Goal: Task Accomplishment & Management: Manage account settings

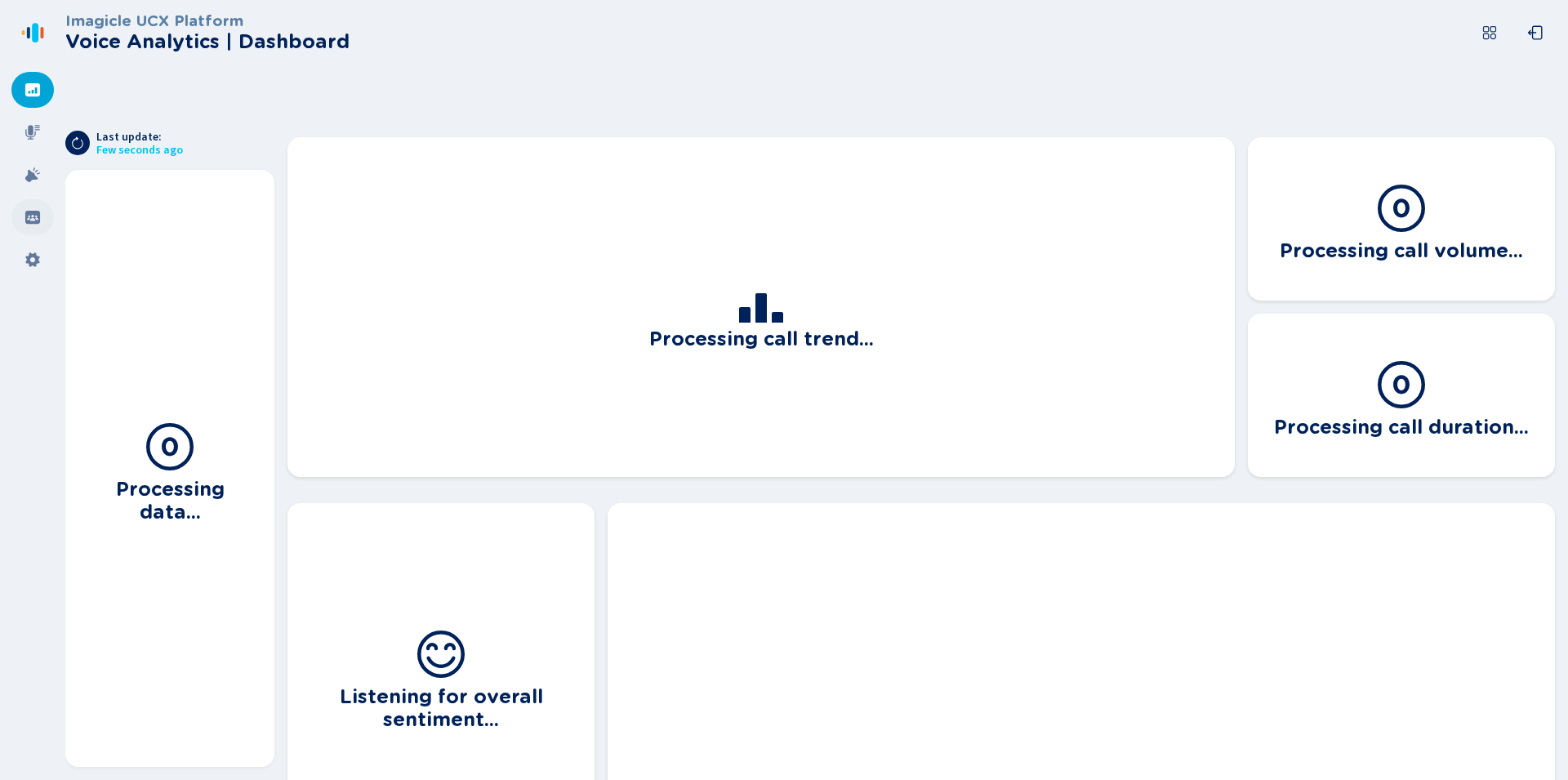
click at [35, 219] on icon at bounding box center [32, 217] width 16 height 16
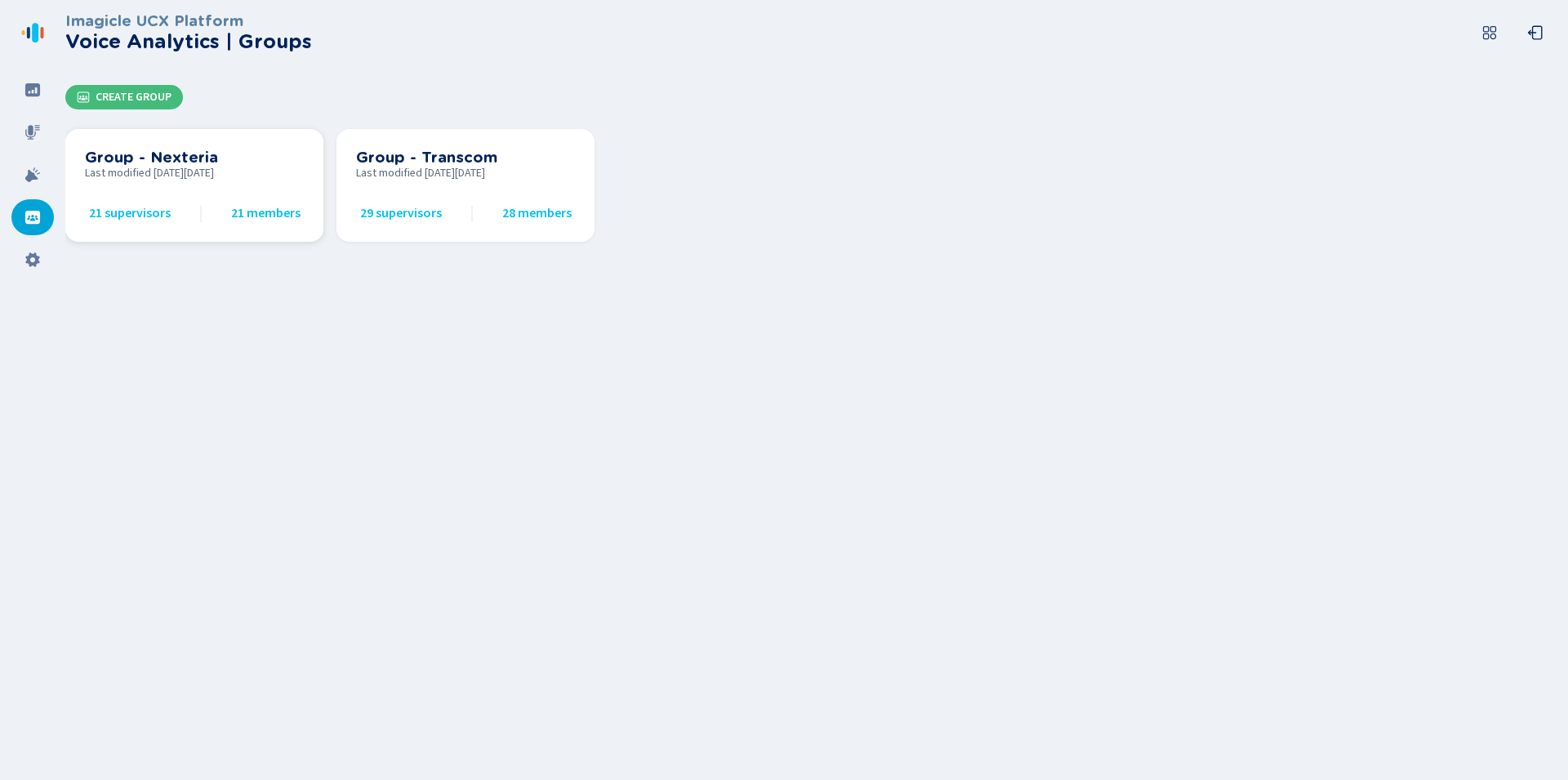
click at [243, 167] on span "Last modified [DATE][DATE]" at bounding box center [194, 173] width 219 height 13
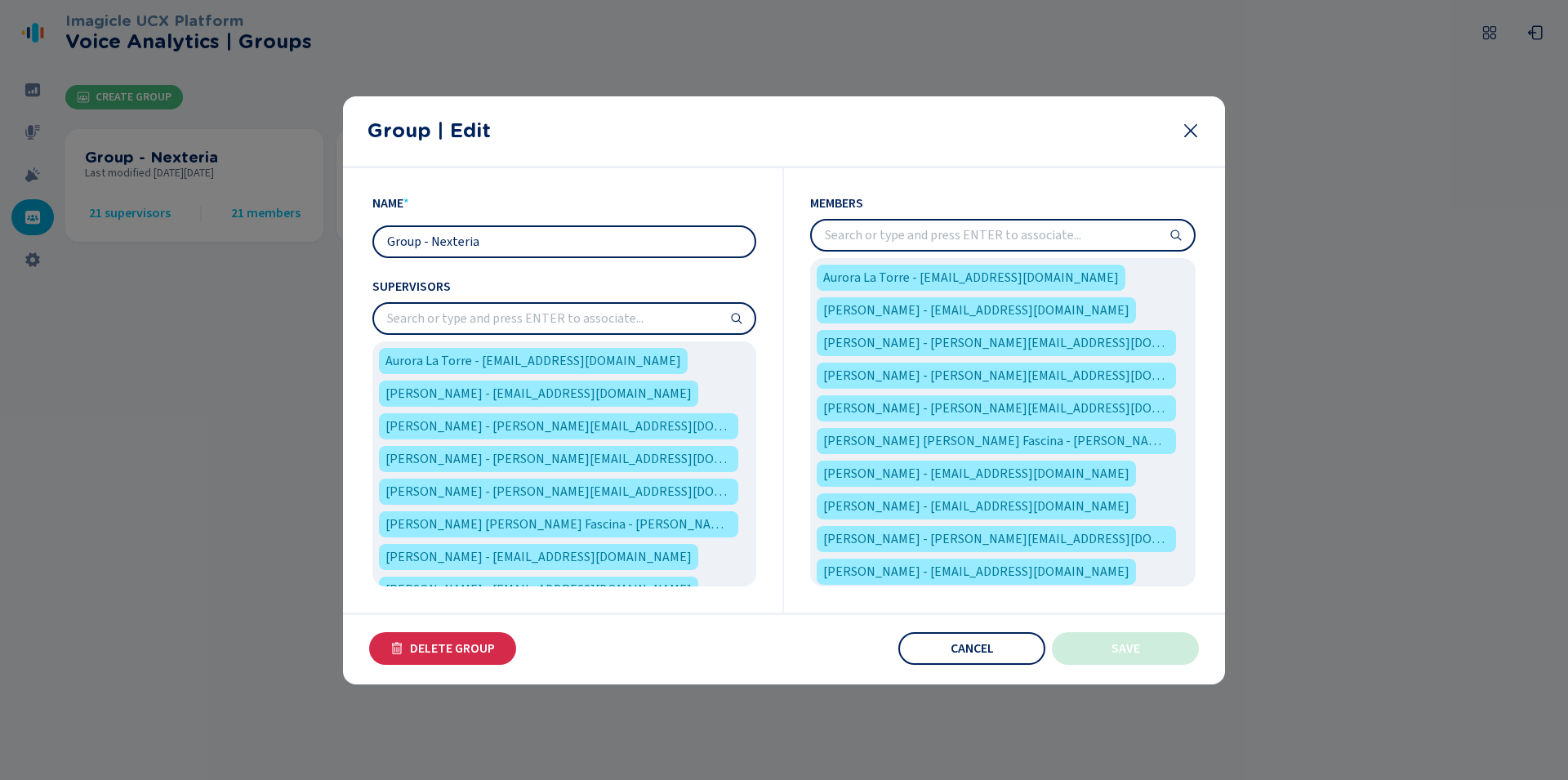
click at [601, 315] on input "search" at bounding box center [564, 318] width 381 height 30
click at [917, 239] on input "search" at bounding box center [1003, 235] width 382 height 30
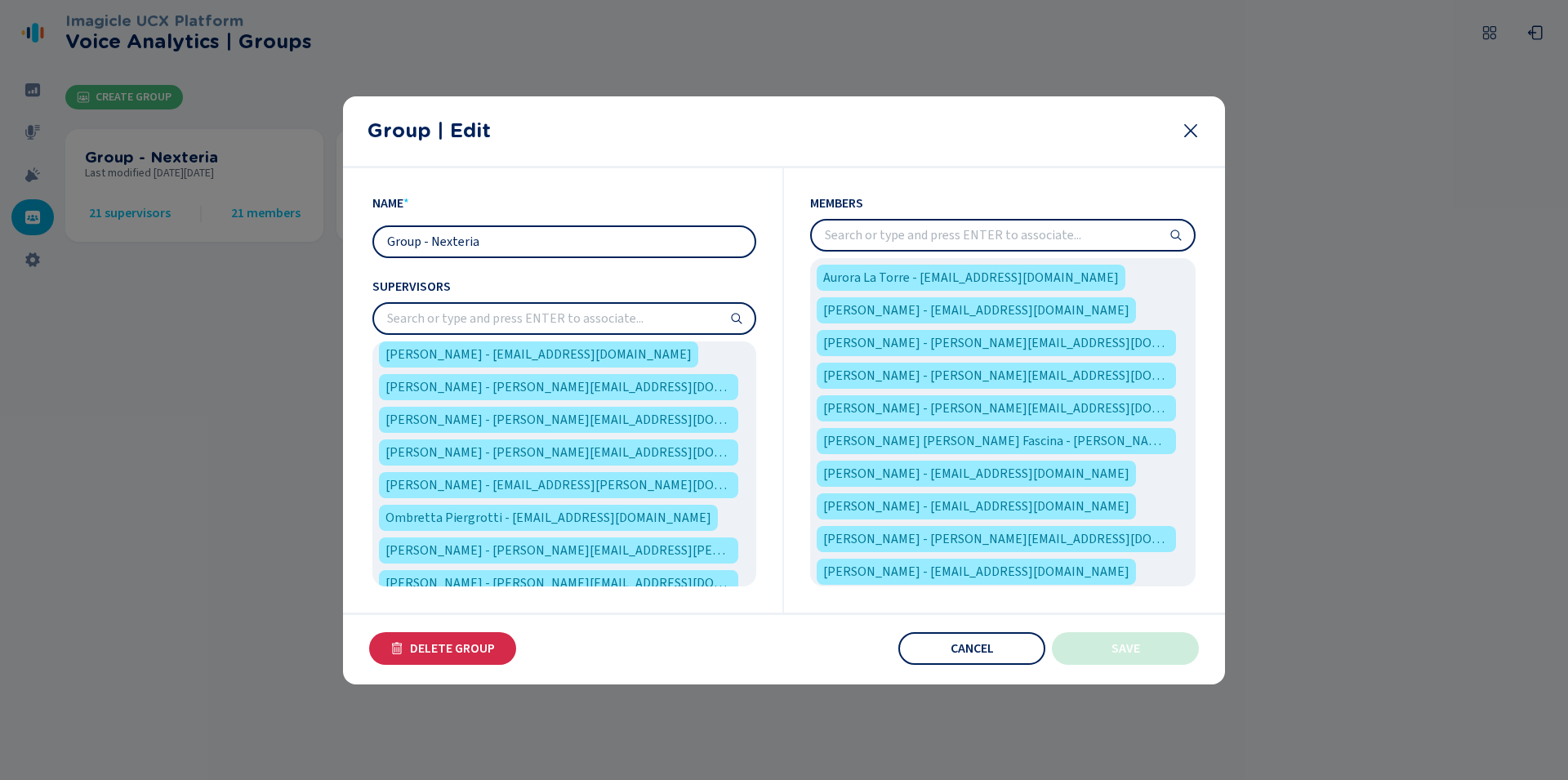
scroll to position [448, 0]
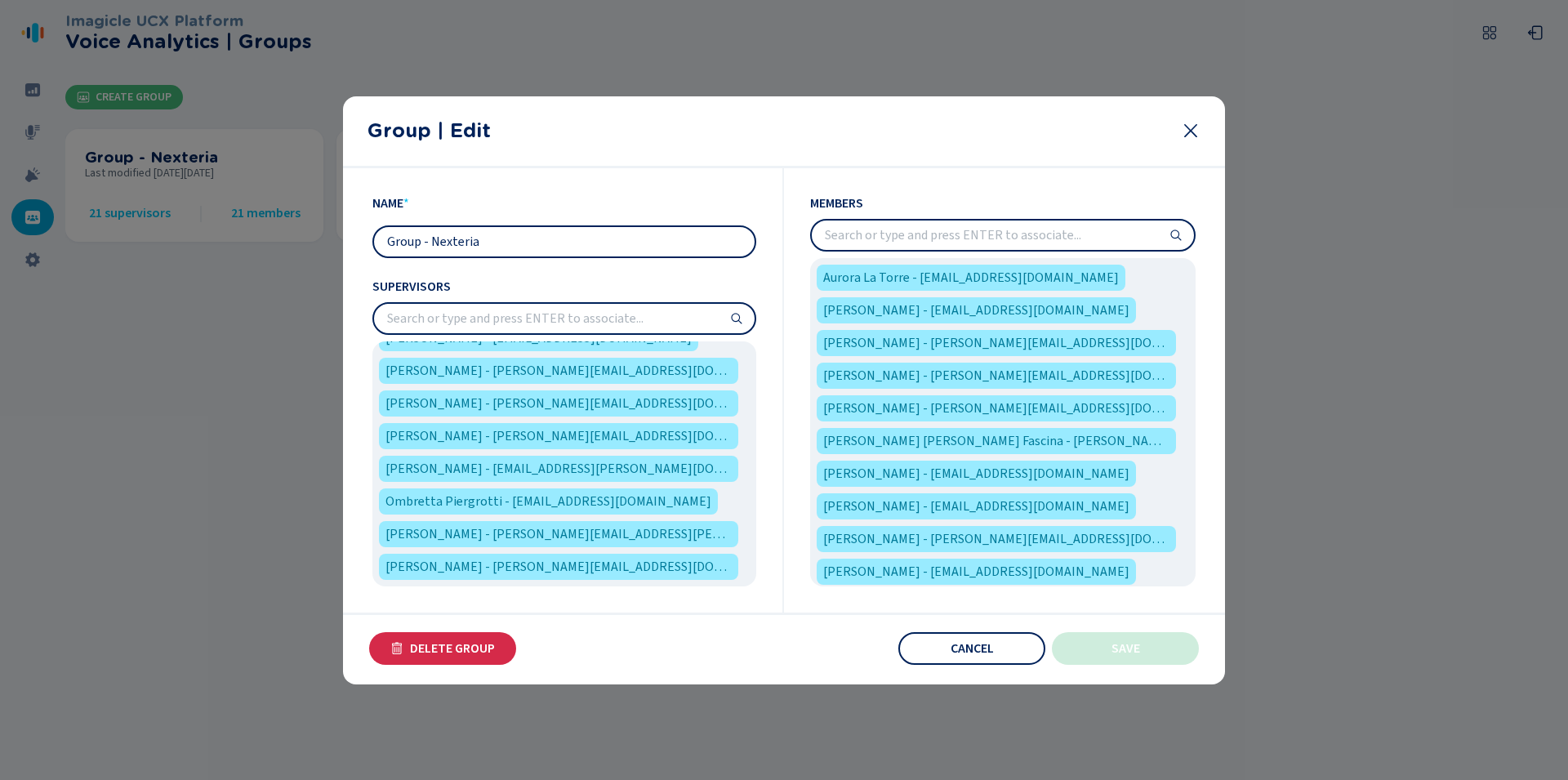
click at [740, 324] on icon at bounding box center [736, 318] width 13 height 13
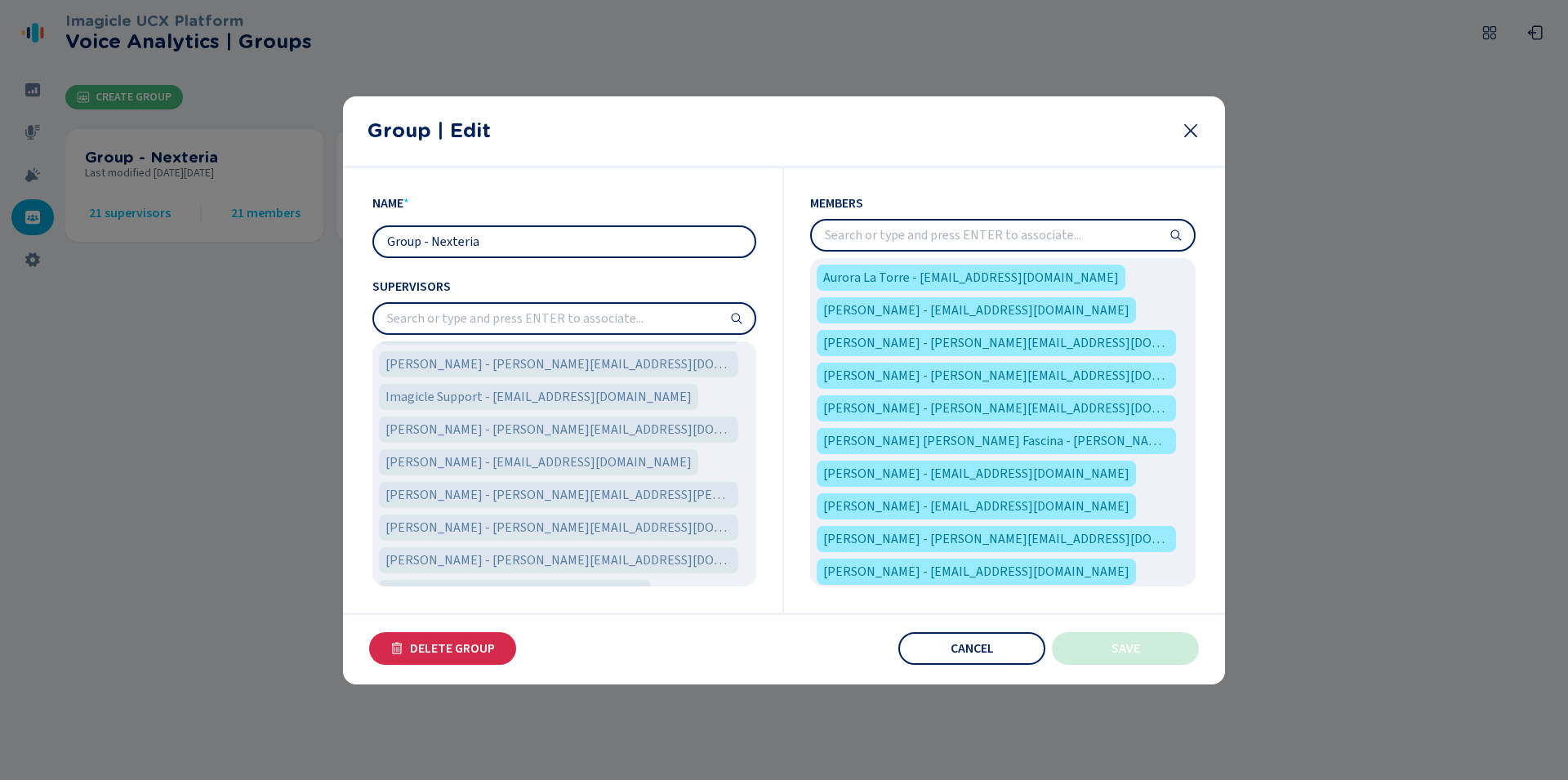
scroll to position [970, 0]
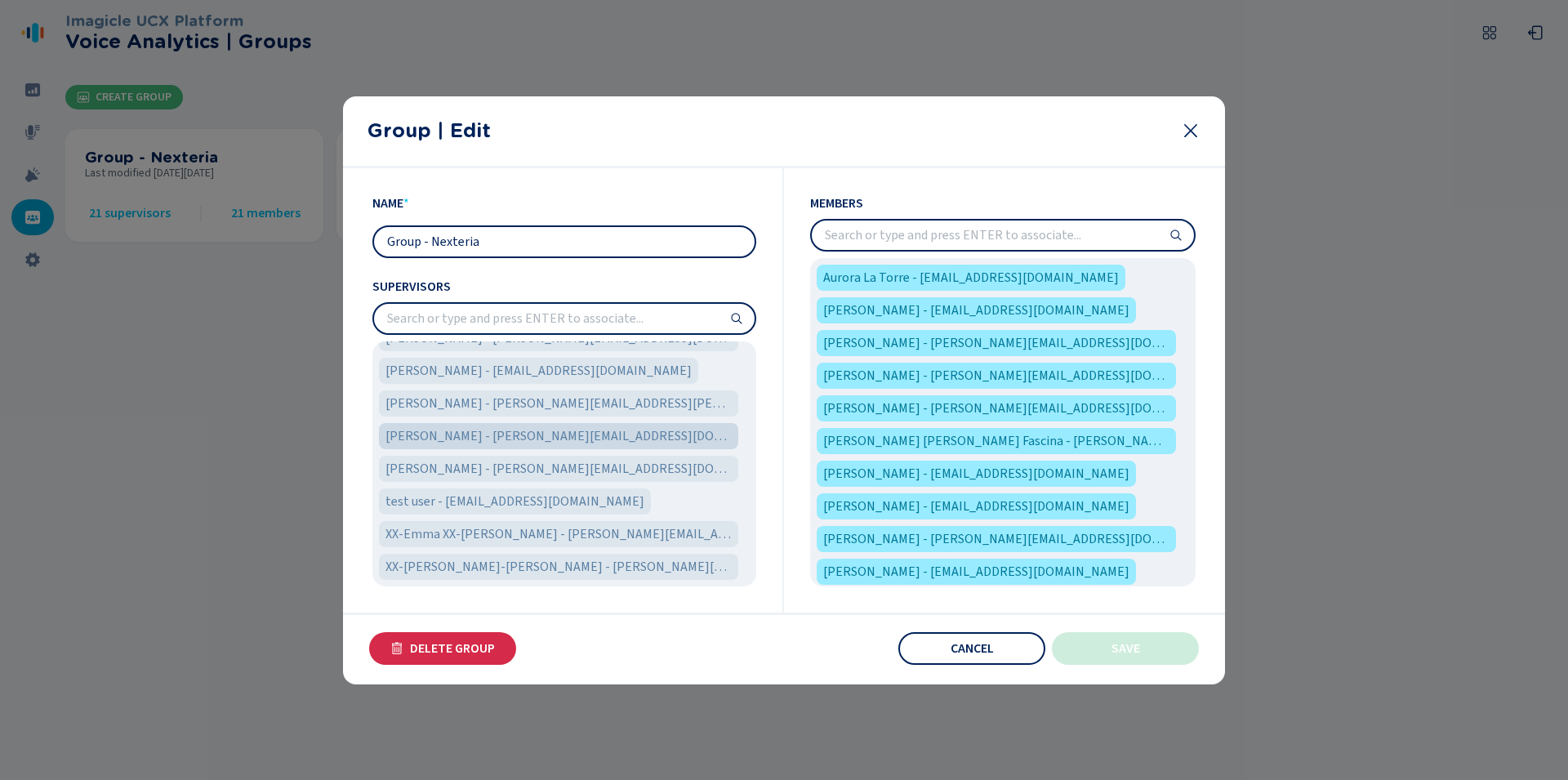
click at [519, 437] on span "[PERSON_NAME] - [PERSON_NAME][EMAIL_ADDRESS][DOMAIN_NAME]" at bounding box center [558, 436] width 346 height 19
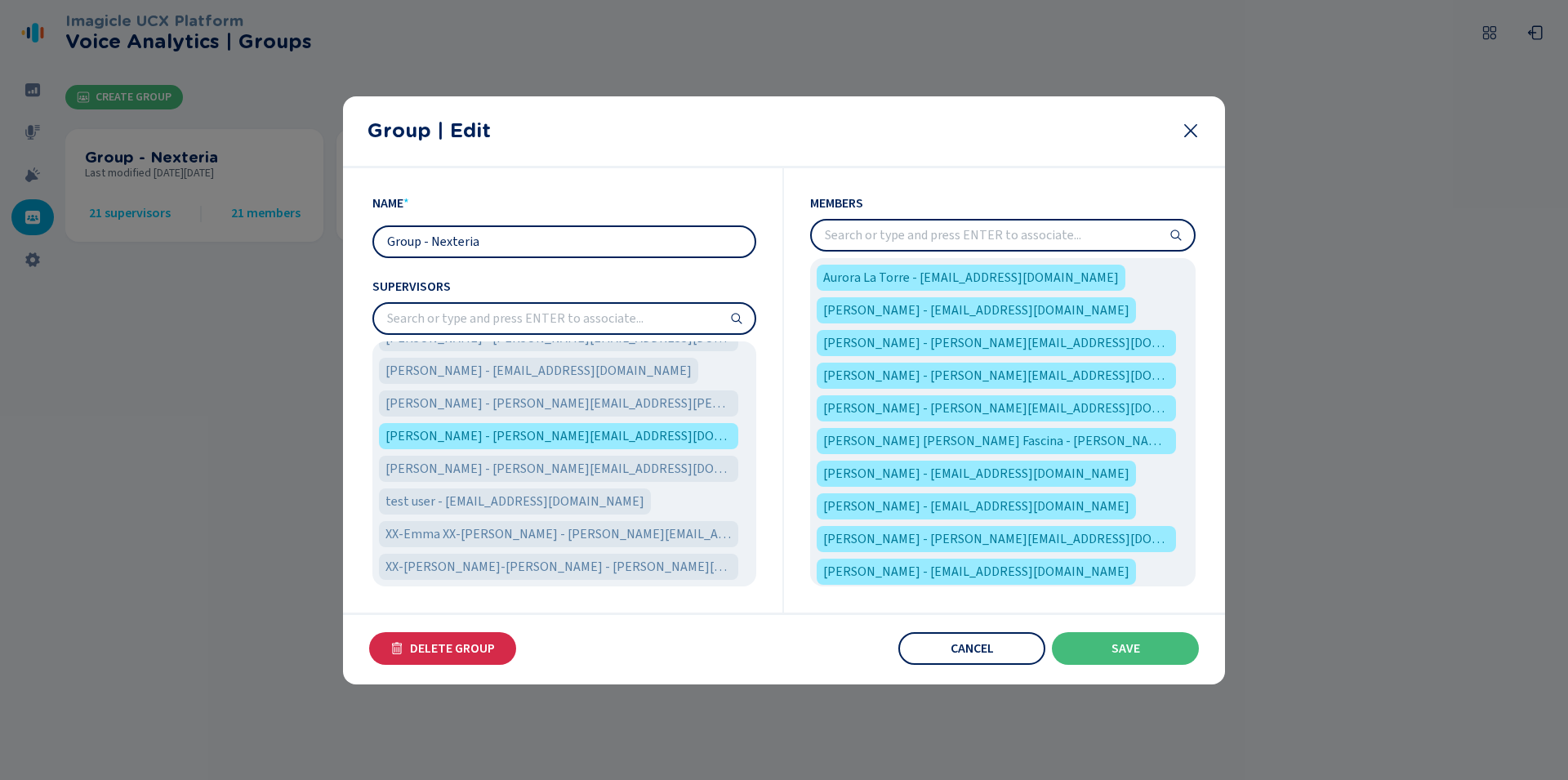
click at [1176, 233] on icon at bounding box center [1175, 234] width 13 height 13
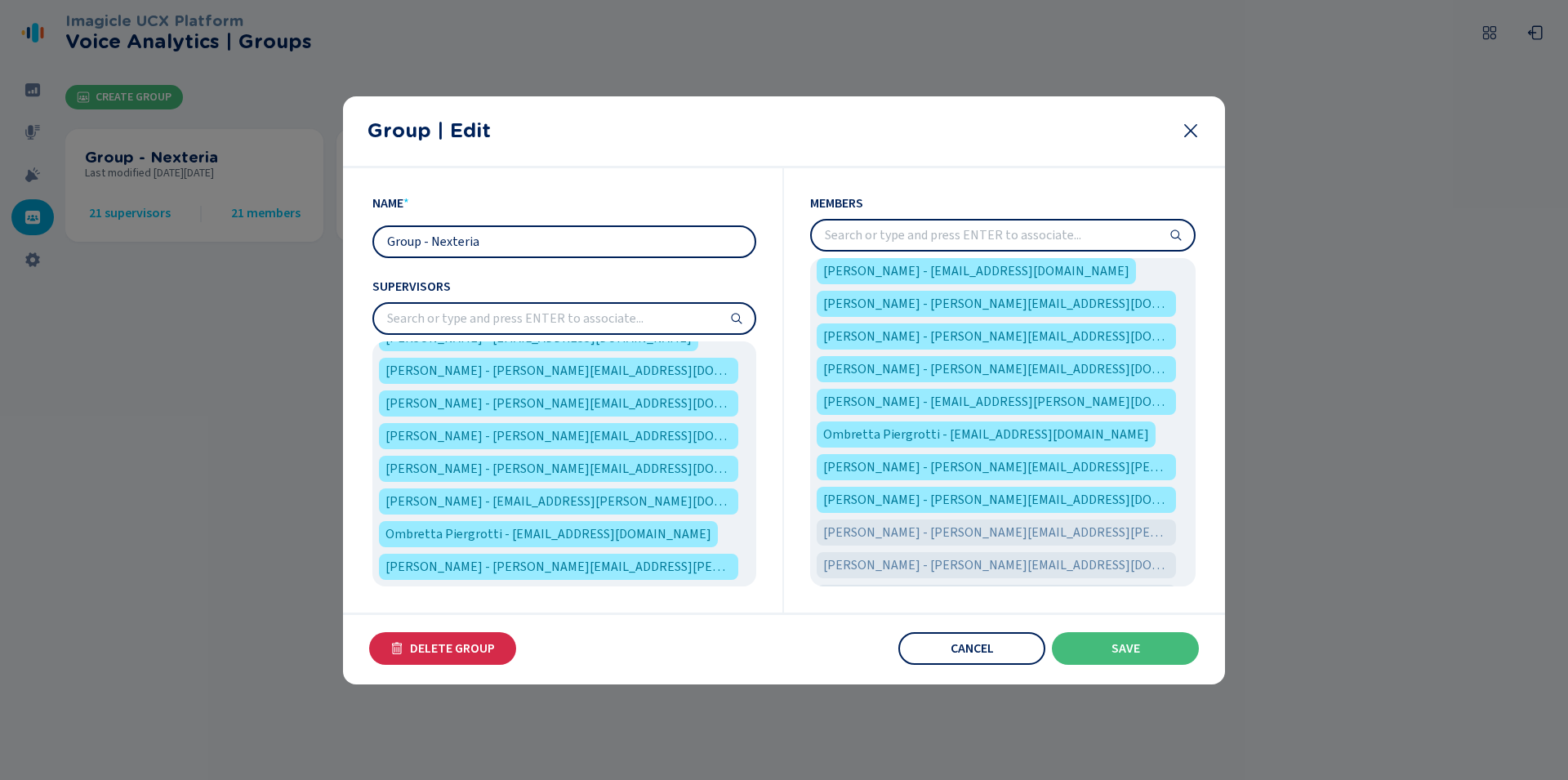
scroll to position [887, 0]
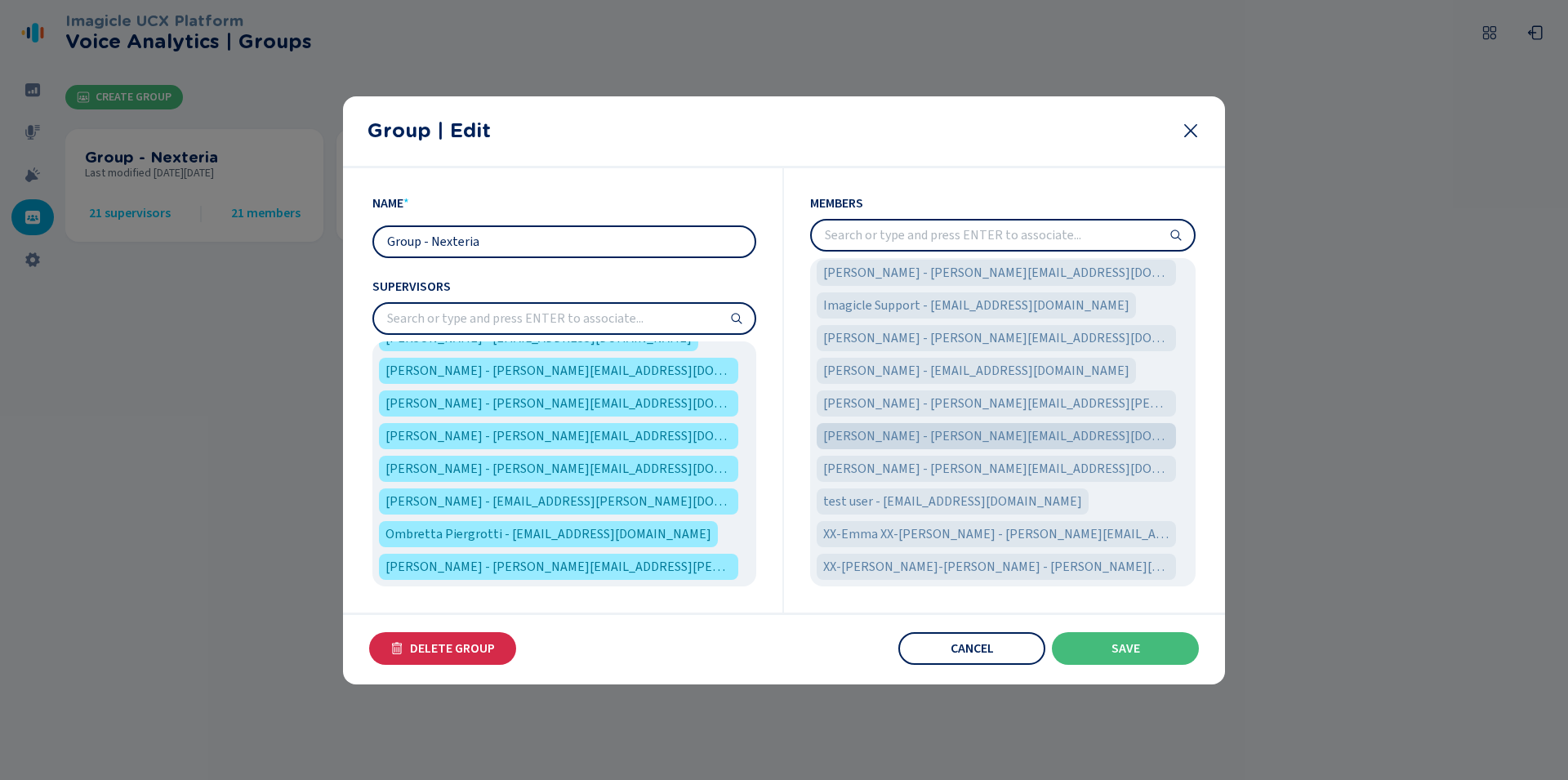
click at [990, 432] on span "[PERSON_NAME] - [PERSON_NAME][EMAIL_ADDRESS][DOMAIN_NAME]" at bounding box center [996, 436] width 346 height 19
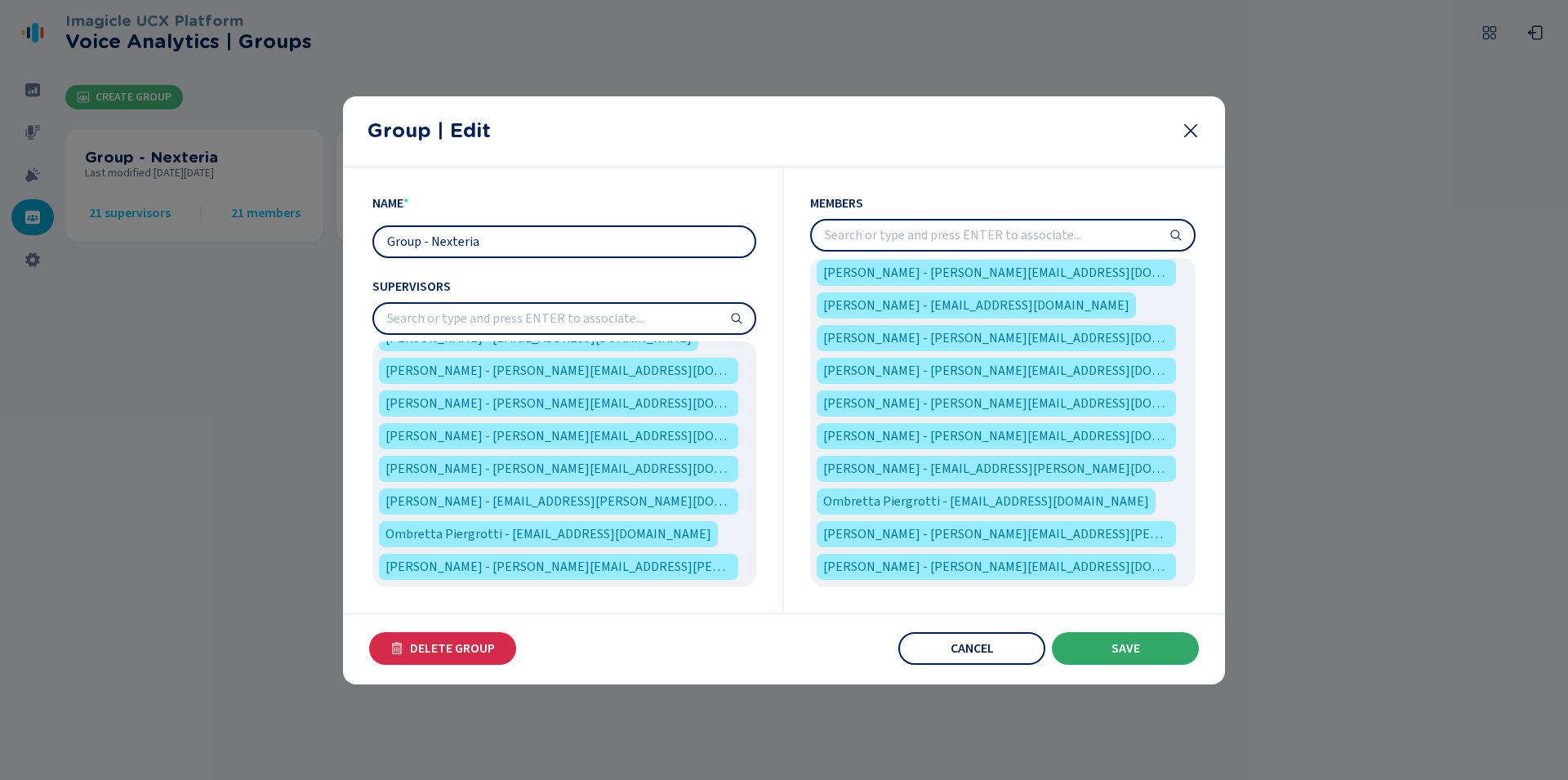
scroll to position [364, 0]
click at [1132, 650] on span "Save" at bounding box center [1125, 647] width 29 height 13
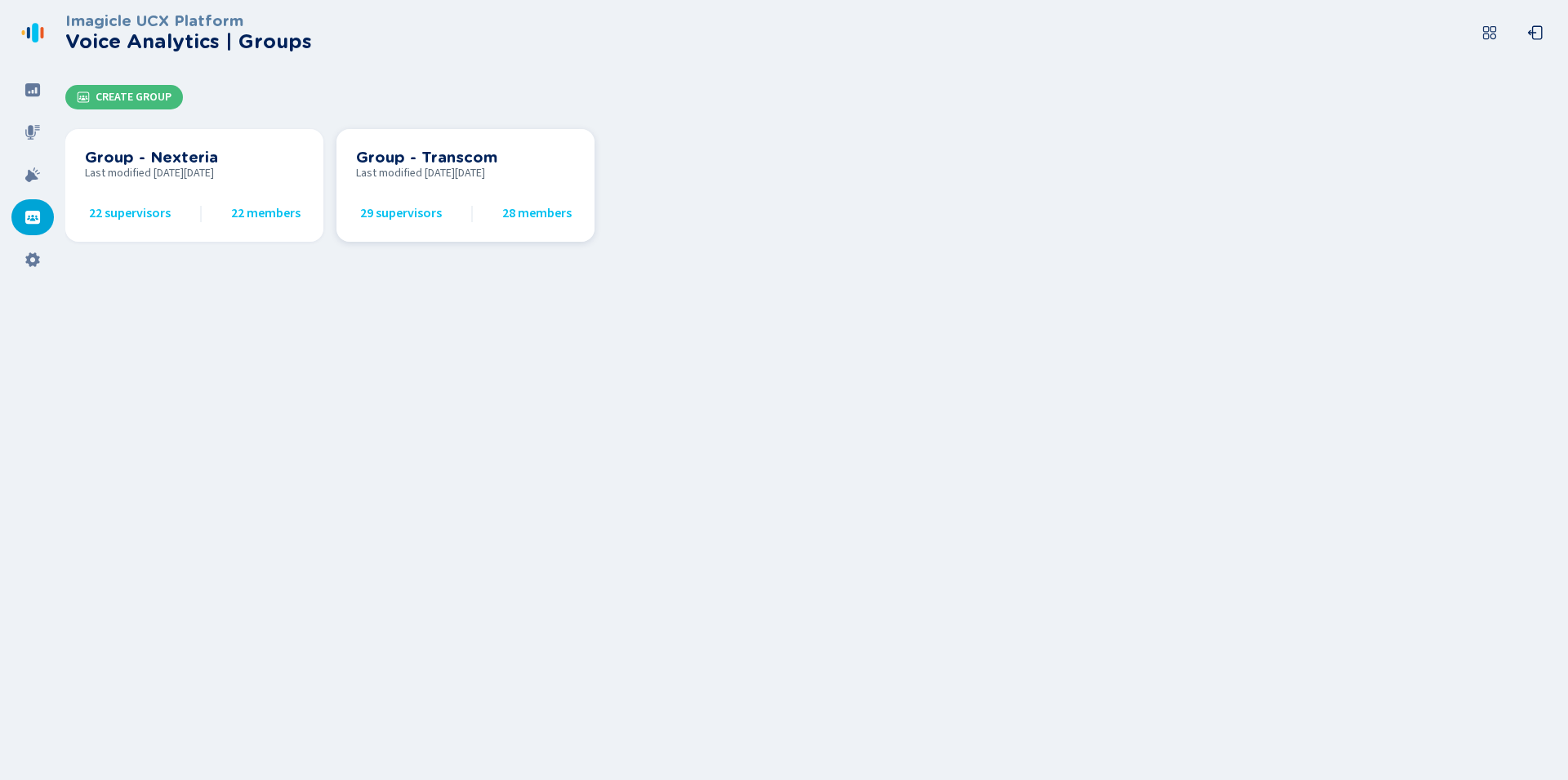
click at [447, 158] on h3 "Group - Transcom" at bounding box center [465, 157] width 219 height 18
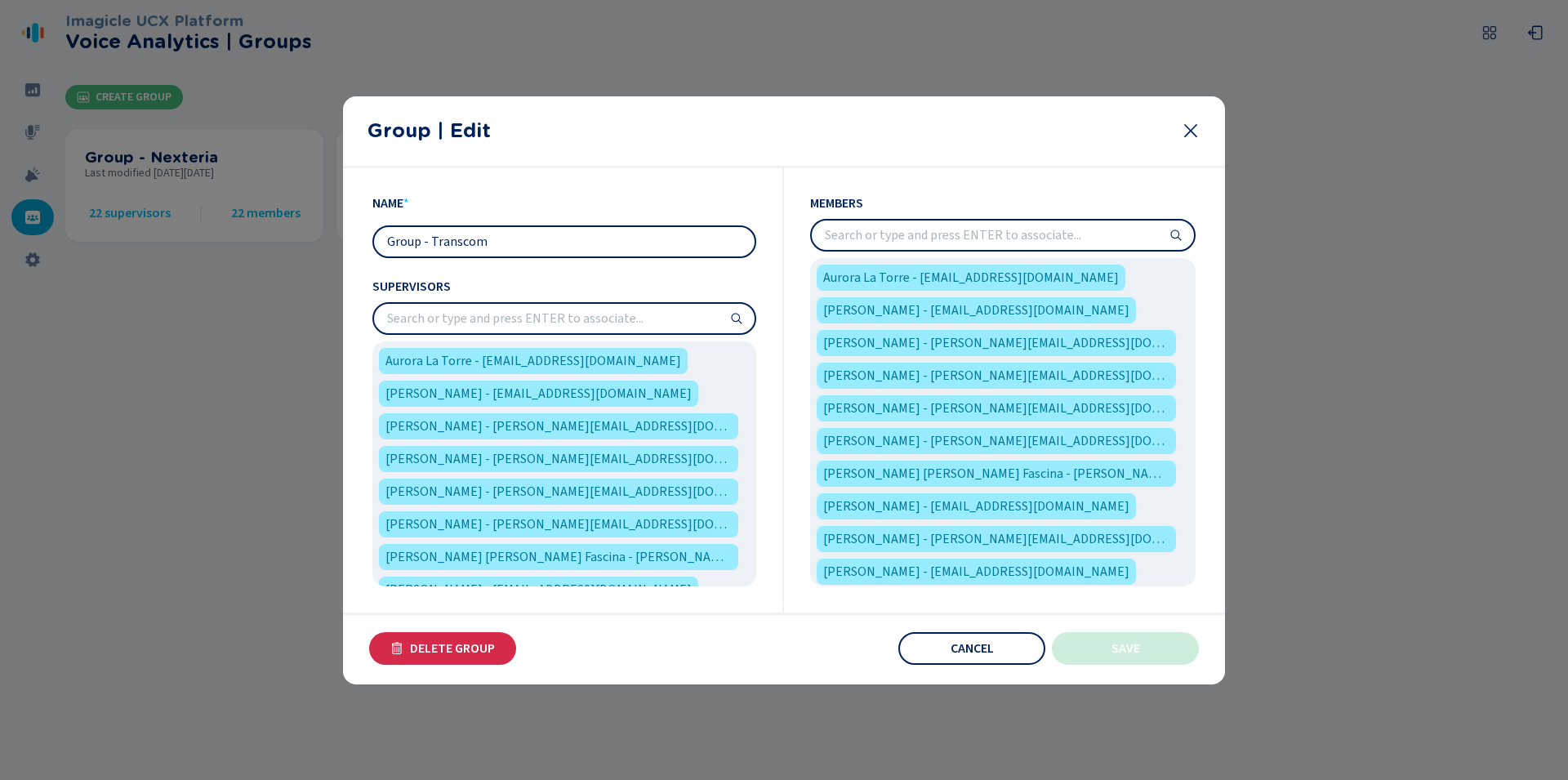
click at [734, 317] on icon at bounding box center [736, 318] width 13 height 13
click at [1176, 238] on icon at bounding box center [1176, 234] width 11 height 11
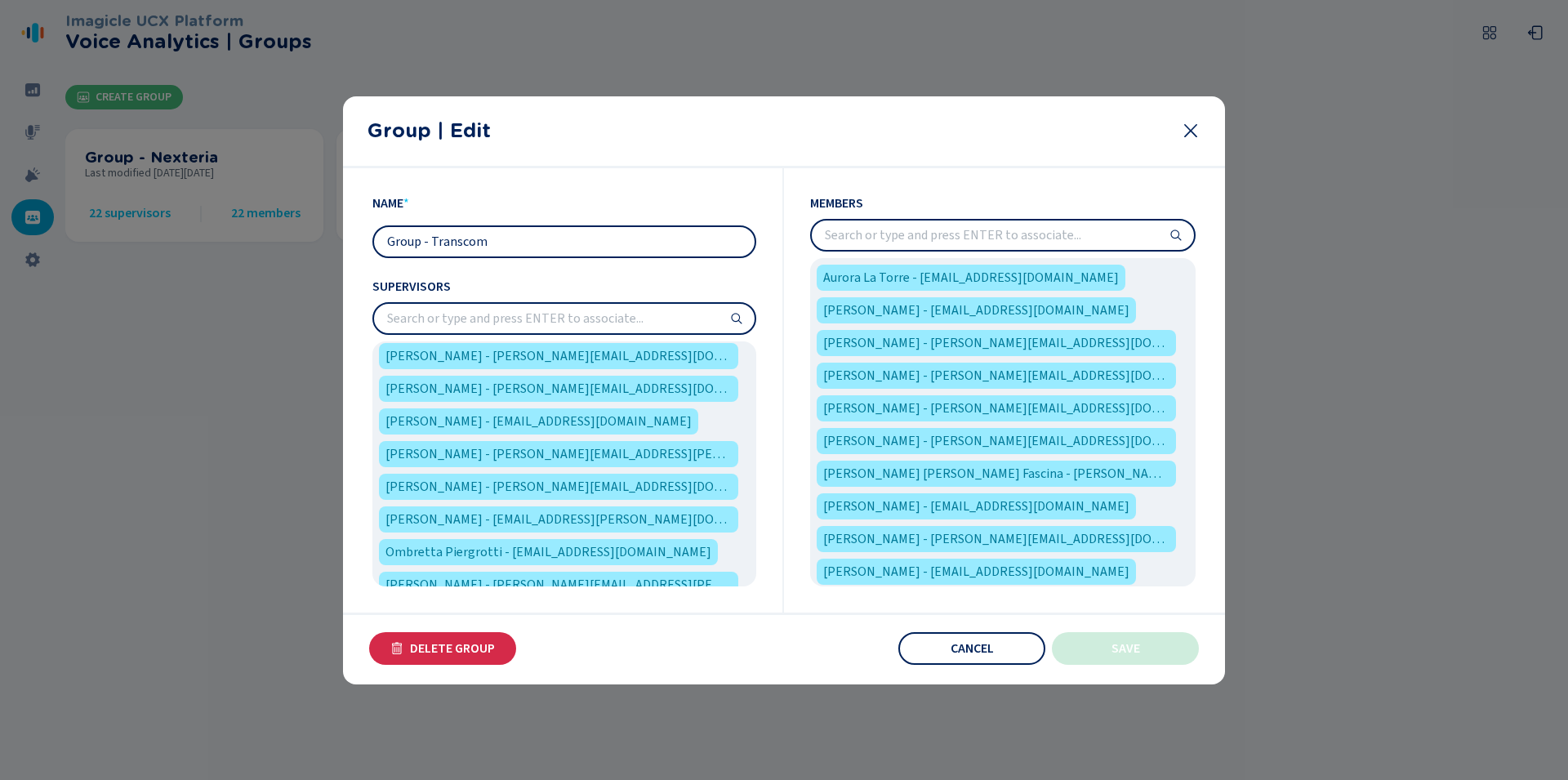
scroll to position [709, 0]
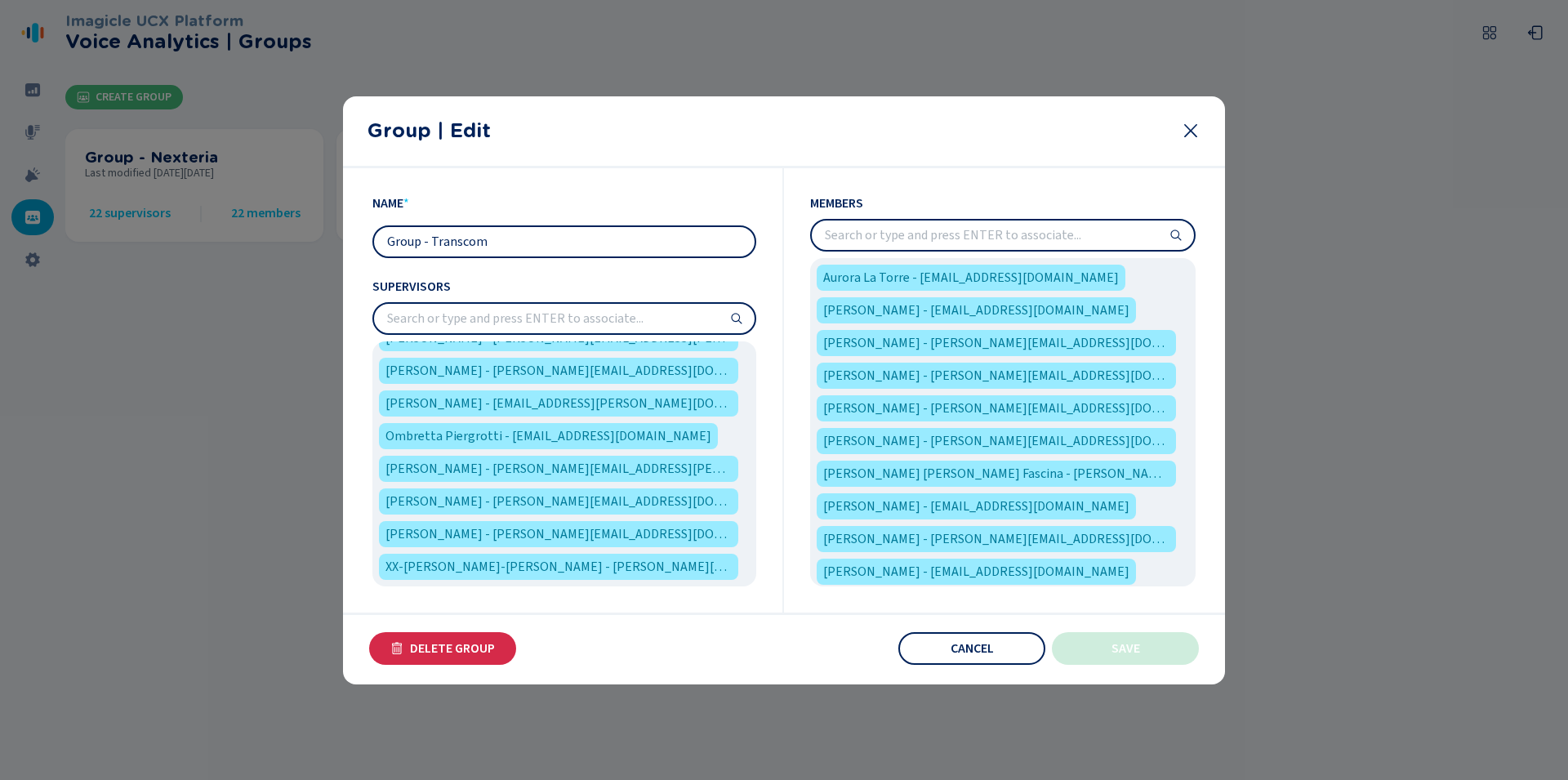
click at [736, 318] on icon at bounding box center [736, 318] width 13 height 13
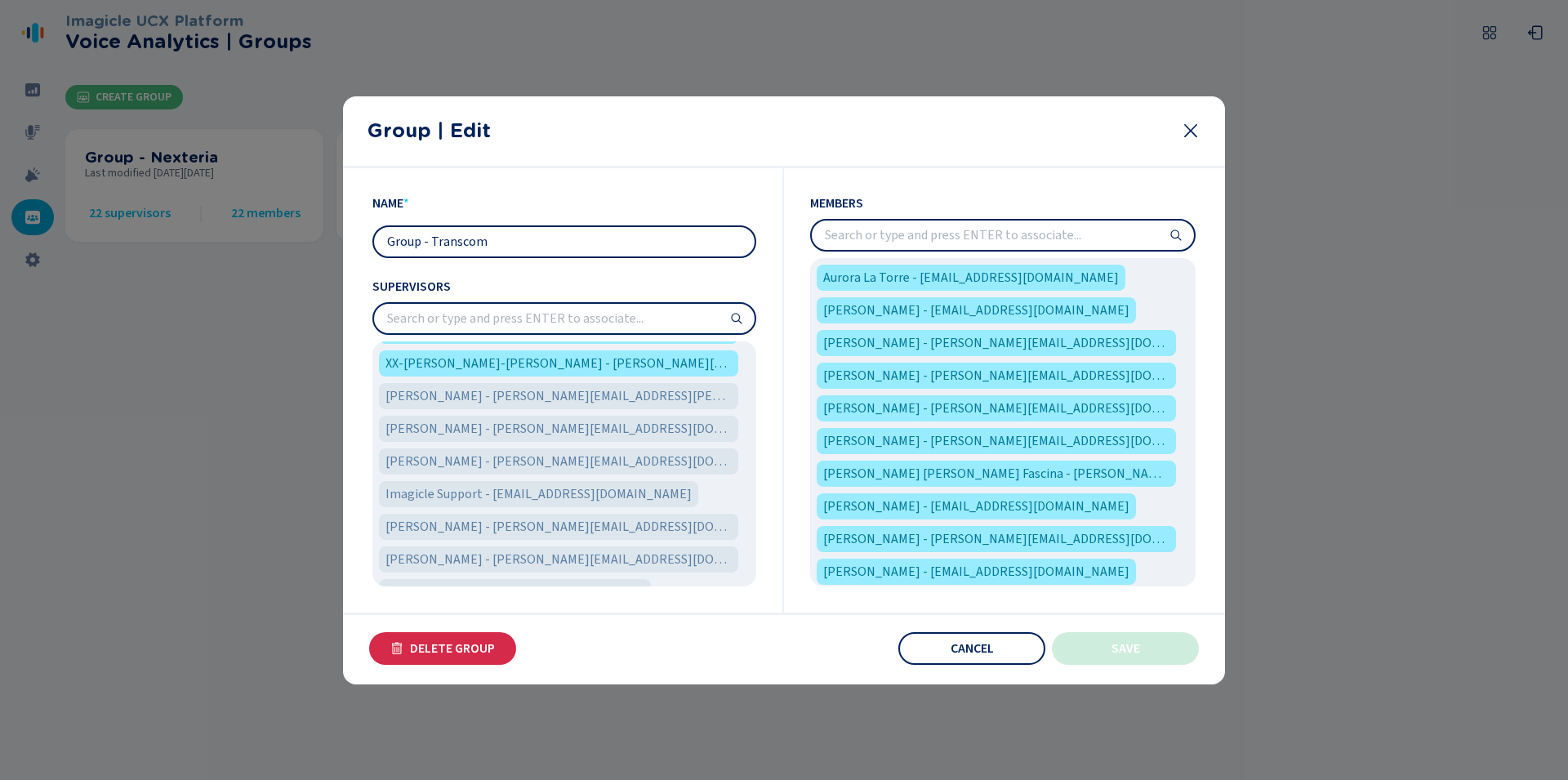
scroll to position [970, 0]
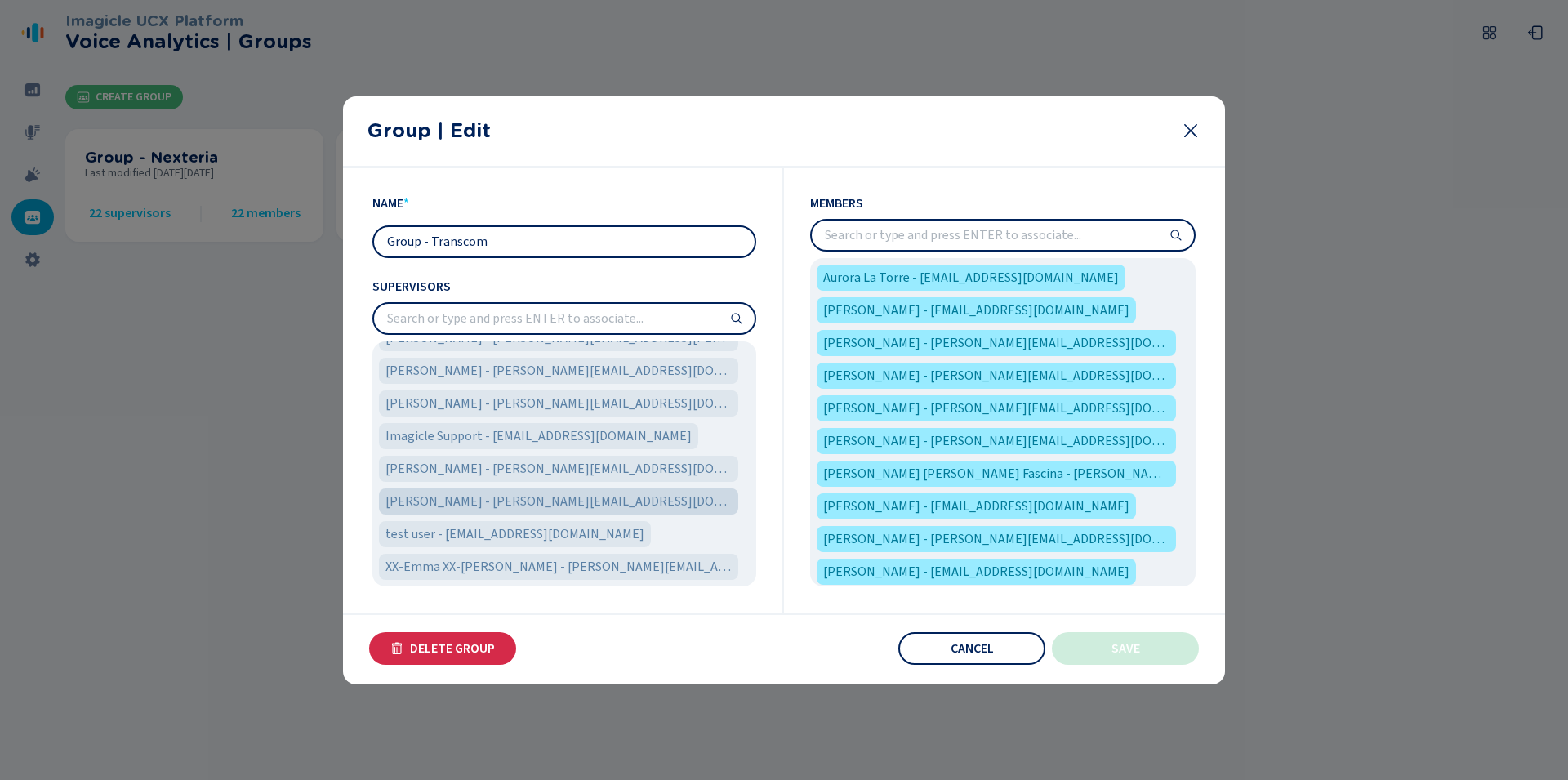
click at [576, 501] on span "[PERSON_NAME] - [PERSON_NAME][EMAIL_ADDRESS][DOMAIN_NAME]" at bounding box center [558, 501] width 346 height 19
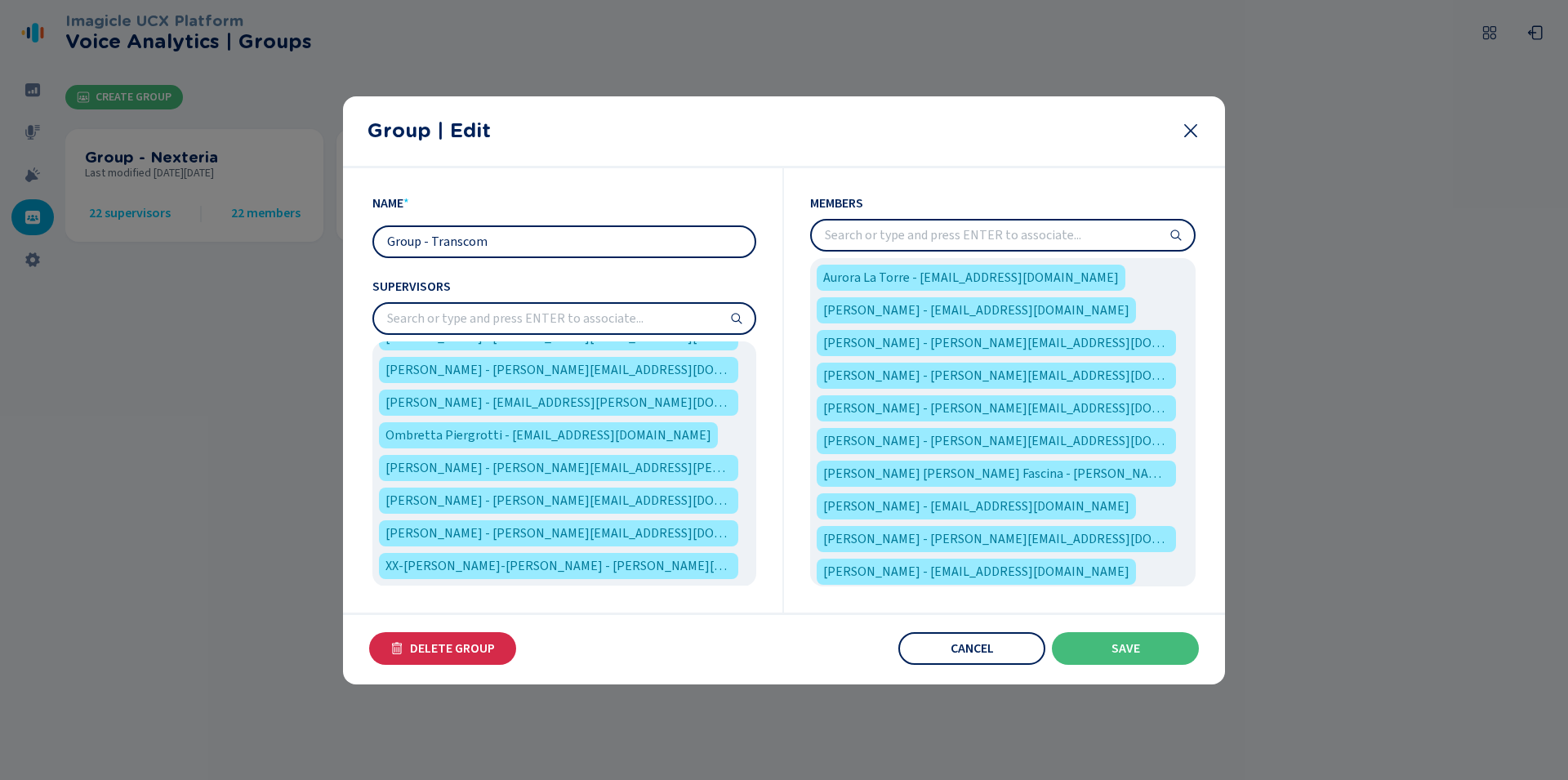
scroll to position [578, 0]
click at [1175, 231] on icon at bounding box center [1175, 234] width 13 height 13
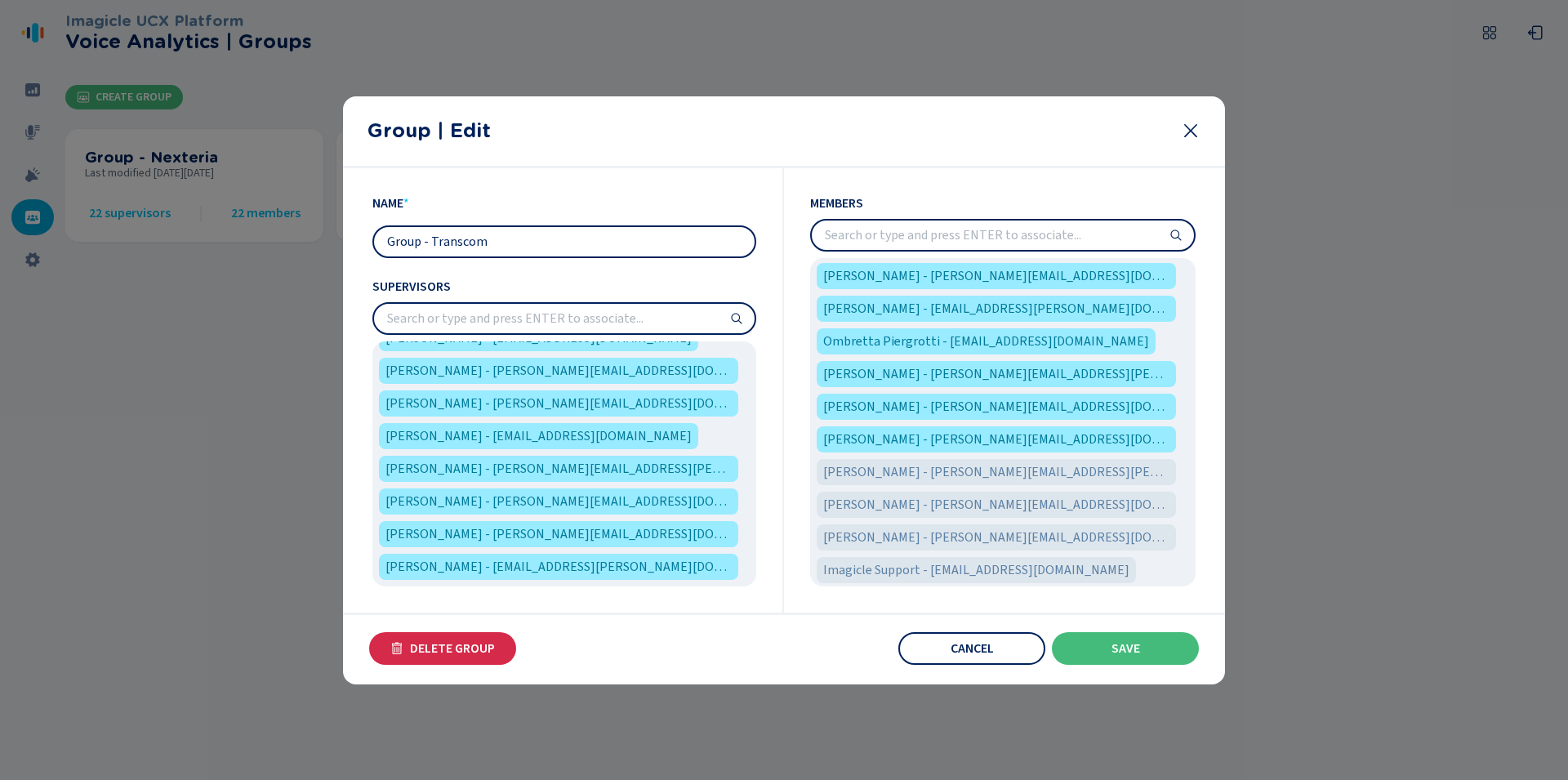
scroll to position [887, 0]
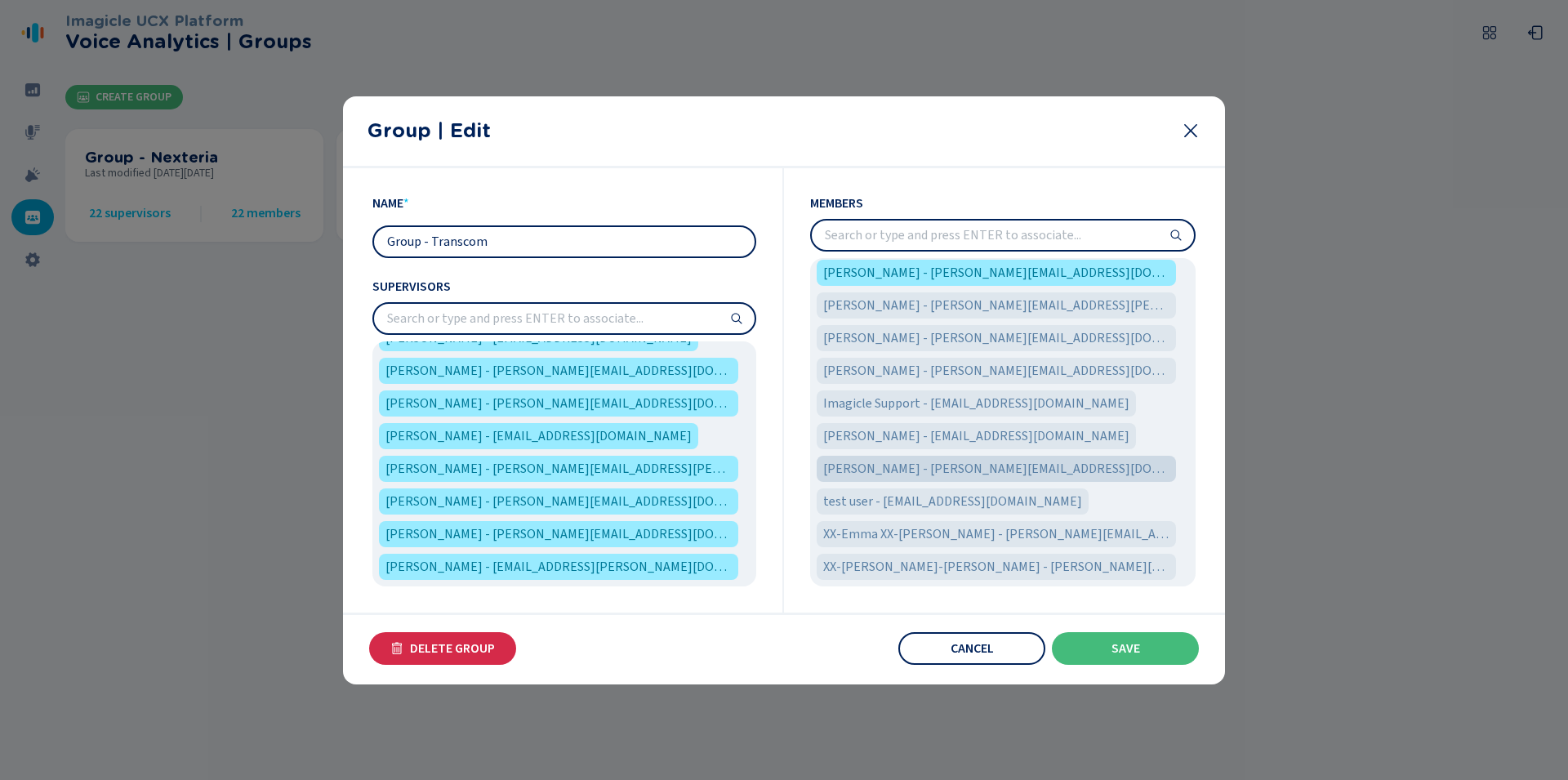
click at [970, 464] on span "[PERSON_NAME] - [PERSON_NAME][EMAIL_ADDRESS][DOMAIN_NAME]" at bounding box center [996, 468] width 346 height 19
click at [1108, 649] on button "Save" at bounding box center [1125, 648] width 147 height 33
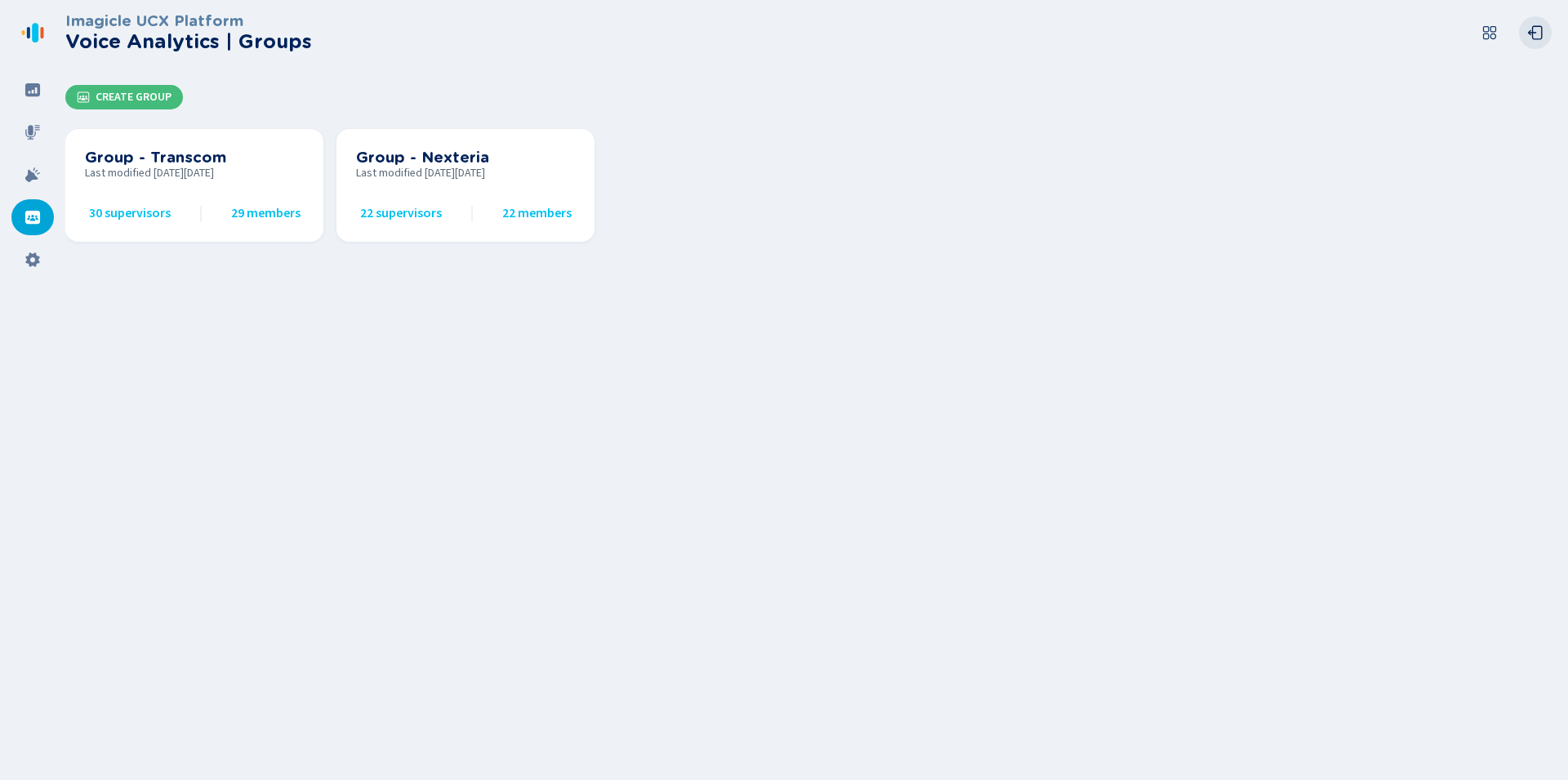
click at [1536, 29] on icon at bounding box center [1534, 32] width 16 height 16
